Goal: Register for event/course

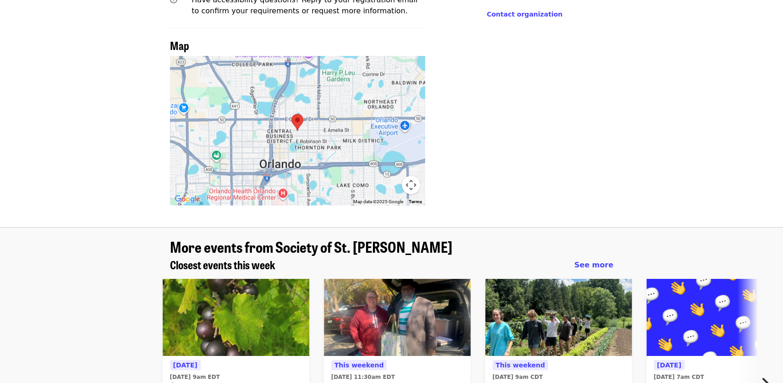
scroll to position [706, 0]
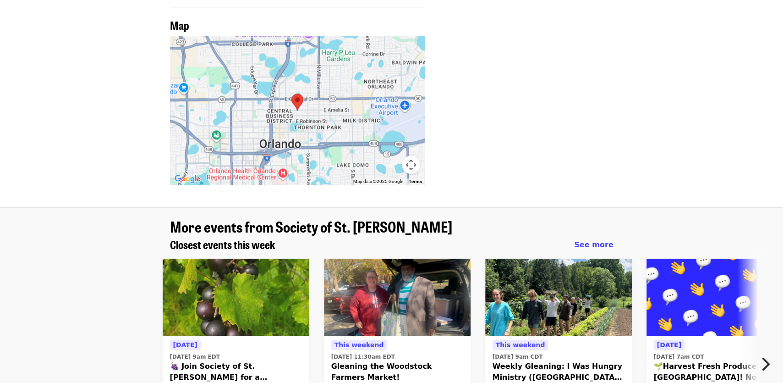
click at [762, 355] on icon "chevron-right icon" at bounding box center [765, 363] width 9 height 17
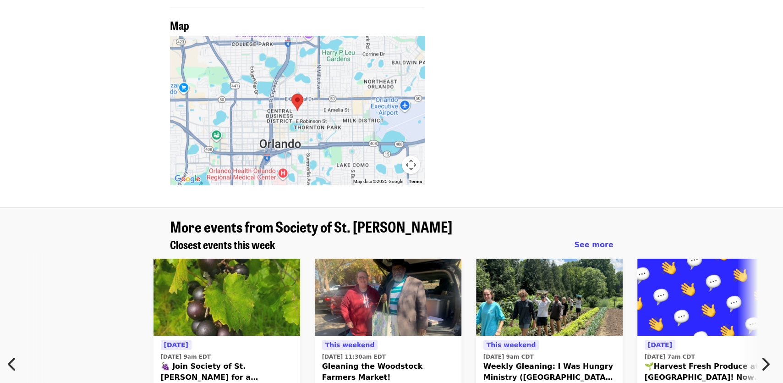
click at [762, 355] on icon "chevron-right icon" at bounding box center [765, 363] width 9 height 17
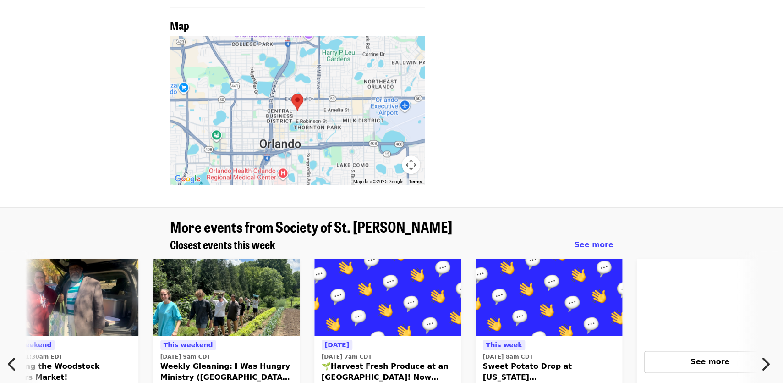
scroll to position [0, 332]
click at [722, 357] on span "See more" at bounding box center [710, 361] width 39 height 9
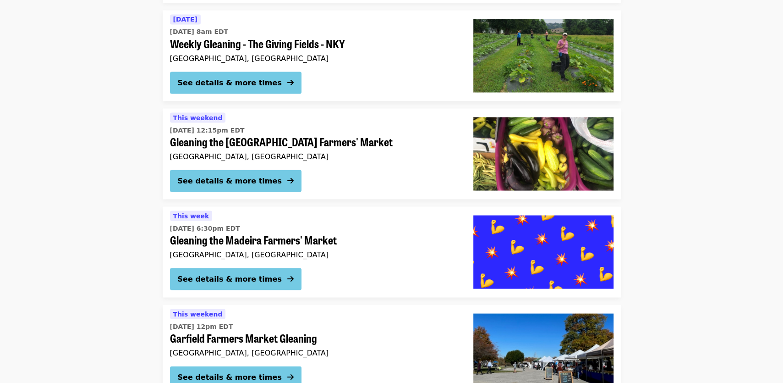
scroll to position [1109, 0]
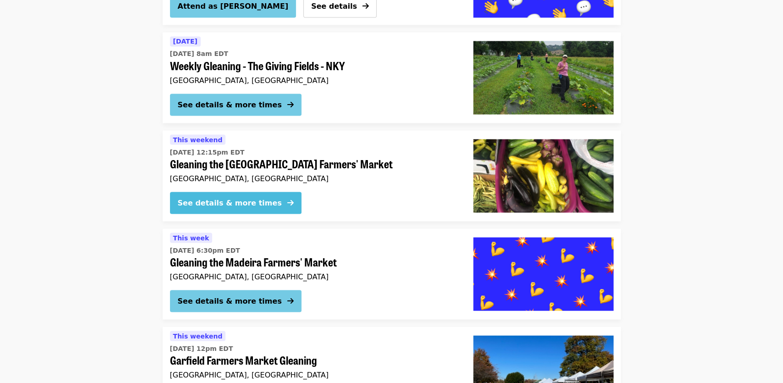
click at [189, 197] on div "See details & more times" at bounding box center [230, 202] width 104 height 11
